Goal: Check status: Check status

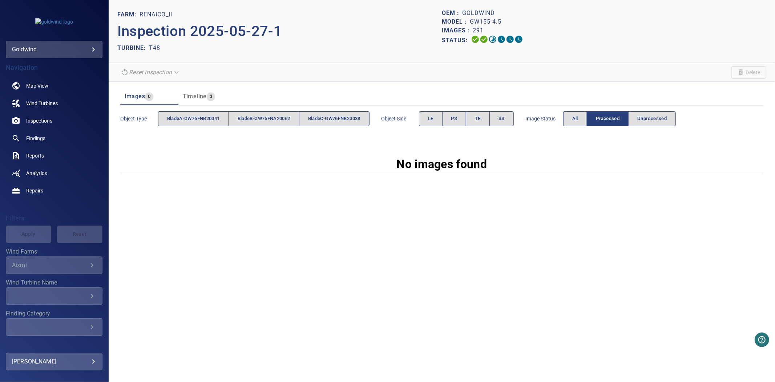
click at [327, 157] on div "No images found" at bounding box center [441, 163] width 643 height 17
click at [578, 117] on span "All" at bounding box center [575, 118] width 6 height 8
click at [579, 118] on span "All" at bounding box center [576, 118] width 6 height 8
click at [574, 122] on button "All" at bounding box center [576, 118] width 24 height 15
click at [578, 118] on span "All" at bounding box center [575, 118] width 6 height 8
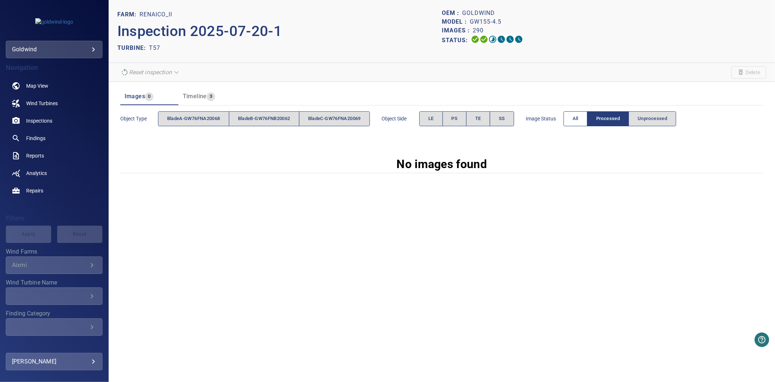
click at [579, 122] on span "All" at bounding box center [576, 118] width 6 height 8
